Goal: Navigation & Orientation: Find specific page/section

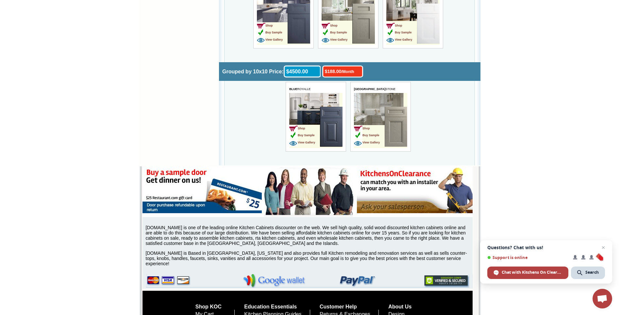
scroll to position [2037, 0]
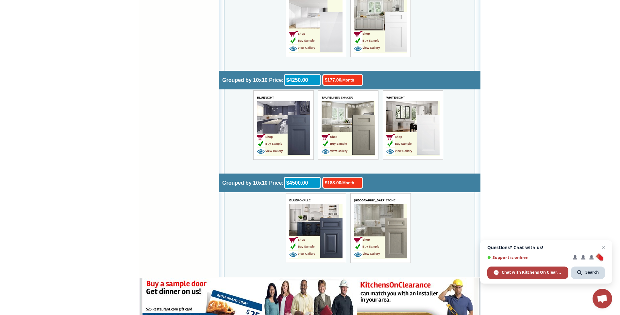
click at [310, 229] on td "Shop Buy Sample View Gallery" at bounding box center [304, 238] width 31 height 41
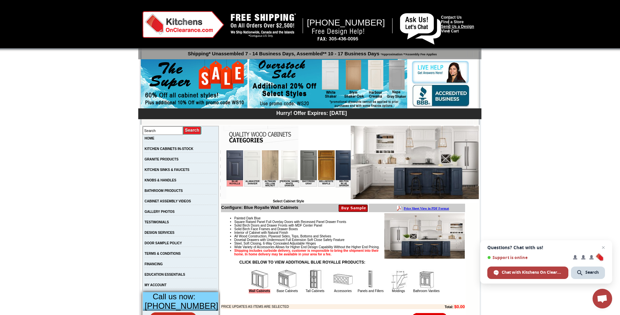
click at [460, 25] on link "Send Us a Design" at bounding box center [457, 26] width 33 height 5
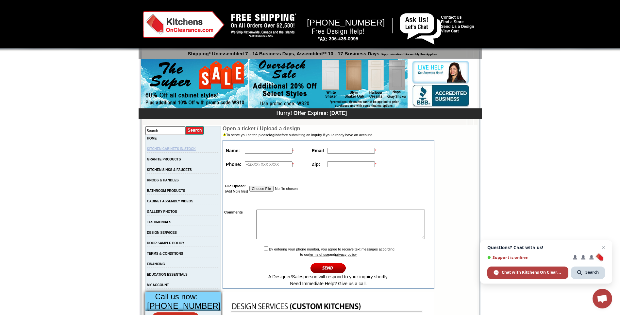
click at [196, 150] on link "KITCHEN CABINETS IN-STOCK" at bounding box center [171, 149] width 49 height 4
